Goal: Navigation & Orientation: Find specific page/section

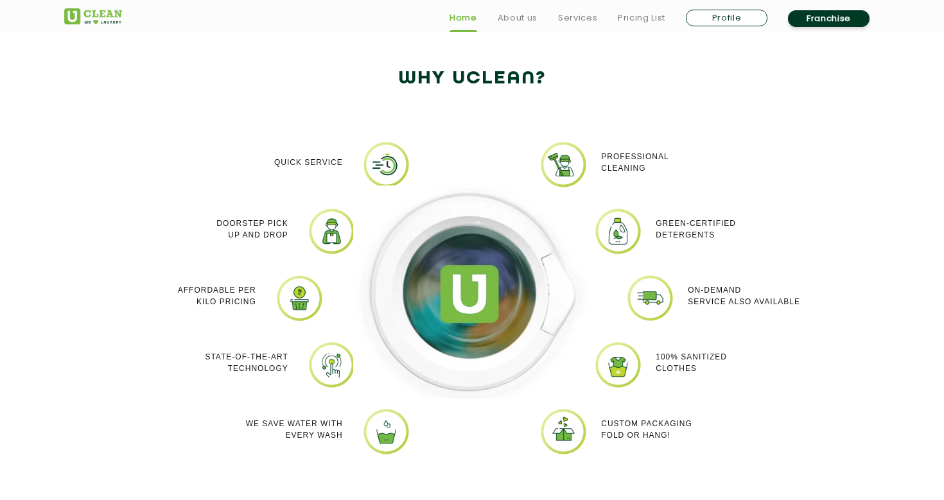
scroll to position [1101, 0]
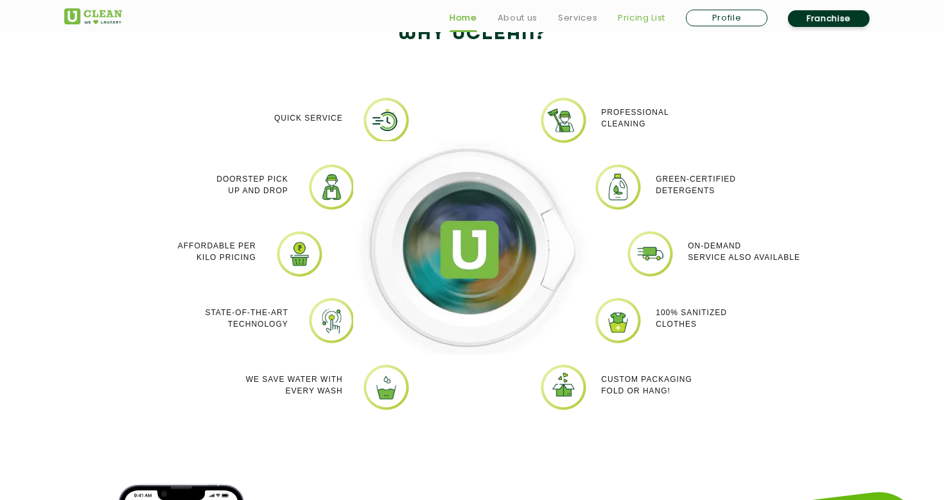
click at [632, 20] on link "Pricing List" at bounding box center [642, 17] width 48 height 15
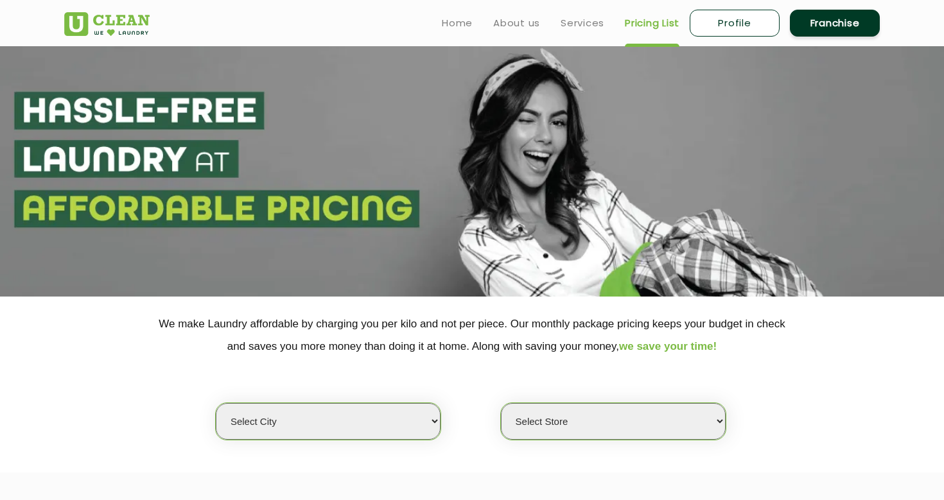
select select "0"
click at [457, 22] on link "Home" at bounding box center [457, 22] width 31 height 15
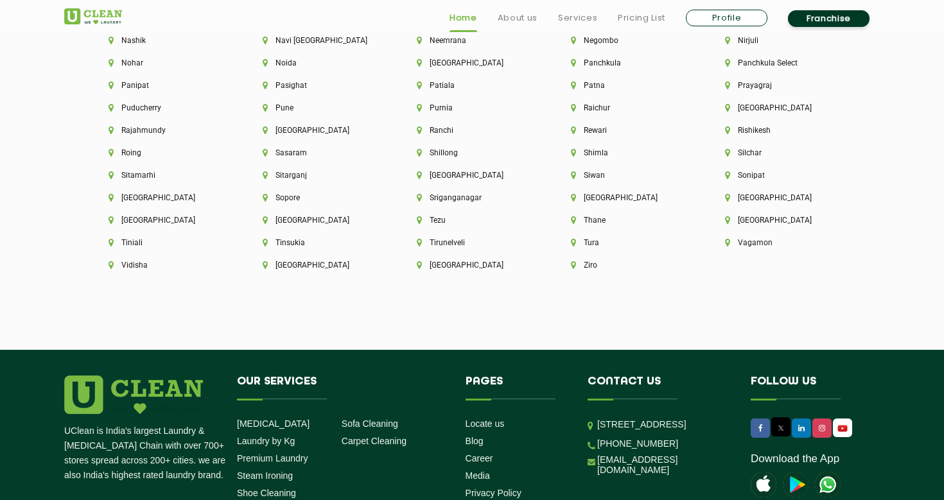
scroll to position [3596, 0]
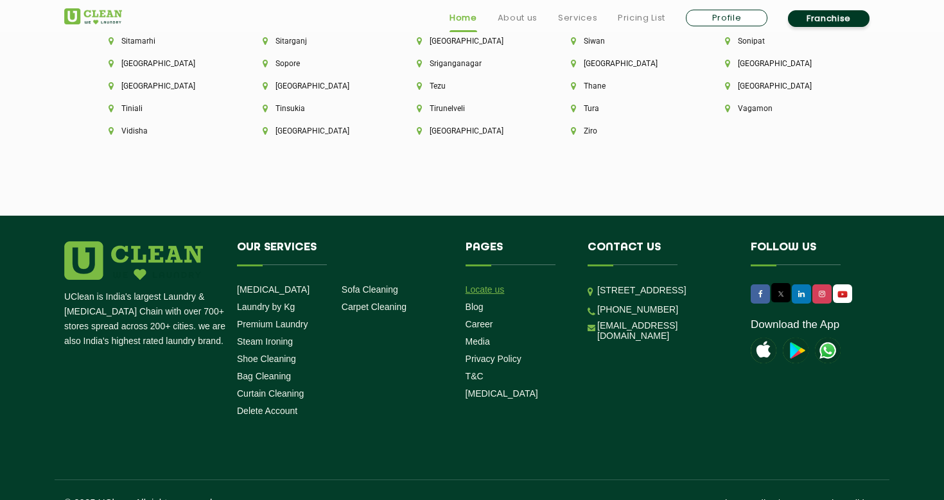
click at [478, 284] on link "Locate us" at bounding box center [484, 289] width 39 height 10
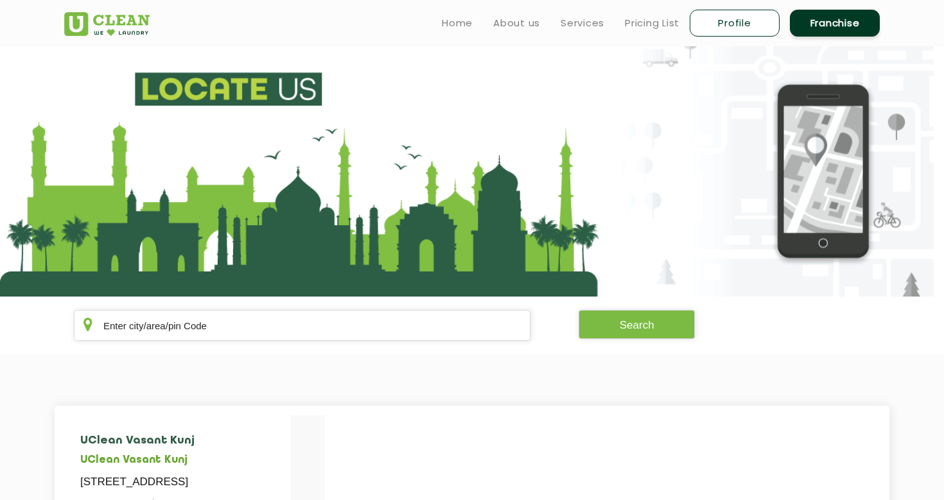
click at [363, 234] on section at bounding box center [472, 171] width 944 height 250
